Goal: Information Seeking & Learning: Understand process/instructions

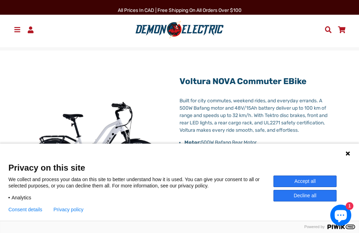
click at [324, 183] on button "Accept all" at bounding box center [305, 182] width 63 height 12
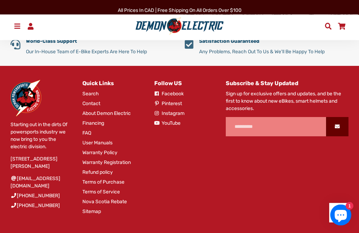
scroll to position [1747, 0]
click at [125, 166] on link "Warranty Registration" at bounding box center [106, 162] width 48 height 7
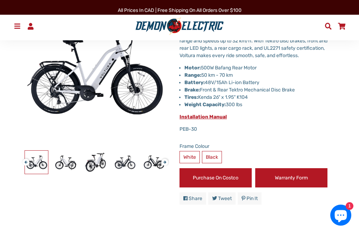
scroll to position [73, 0]
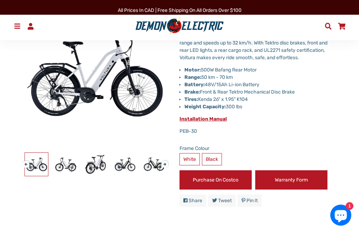
click at [214, 122] on span "Installation Manual" at bounding box center [203, 119] width 47 height 6
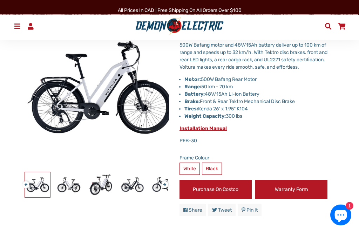
scroll to position [63, 0]
click at [215, 175] on label "Black" at bounding box center [212, 169] width 20 height 12
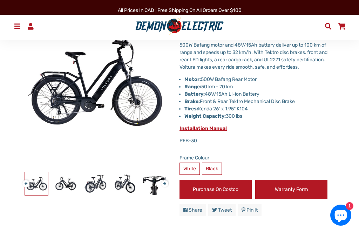
click at [191, 175] on label "White" at bounding box center [190, 169] width 20 height 12
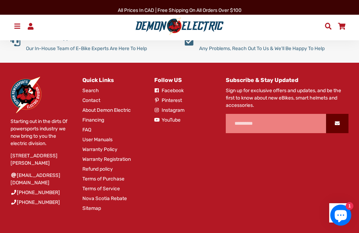
scroll to position [1750, 0]
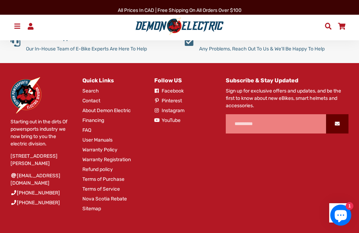
click at [124, 163] on link "Warranty Registration" at bounding box center [106, 159] width 48 height 7
